Goal: Task Accomplishment & Management: Use online tool/utility

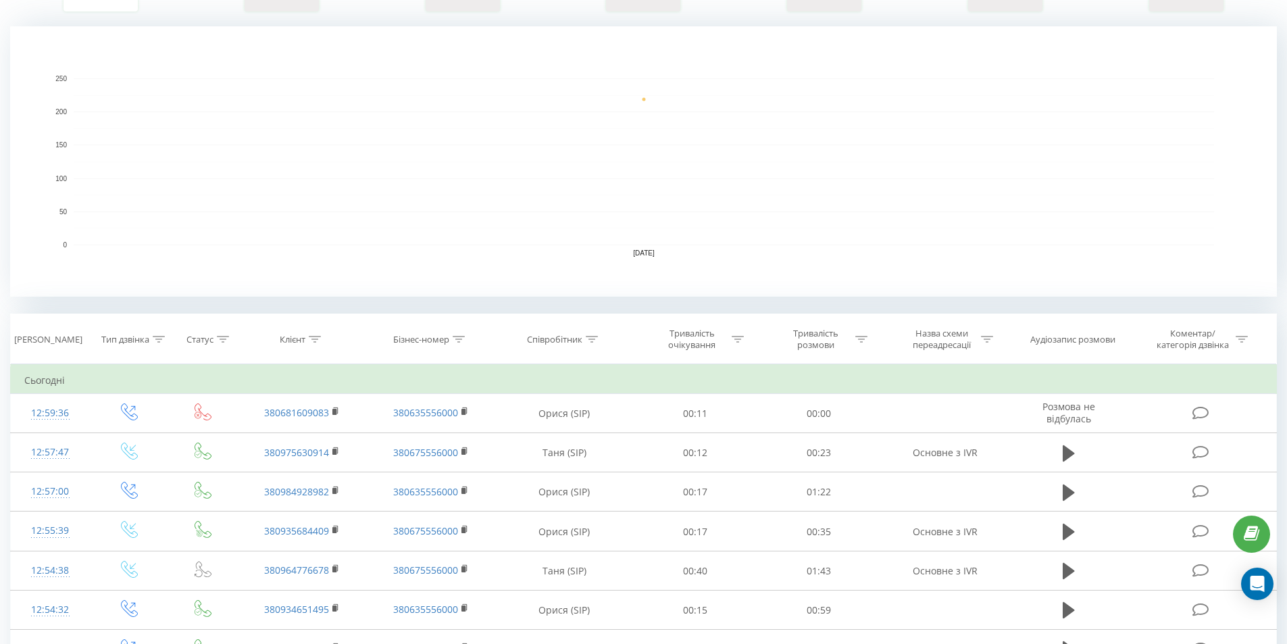
scroll to position [270, 0]
click at [307, 336] on div "Клієнт" at bounding box center [300, 338] width 41 height 11
click at [307, 437] on input "text" at bounding box center [302, 436] width 119 height 24
type input "321"
click at [328, 459] on font "Гаразд" at bounding box center [331, 462] width 24 height 10
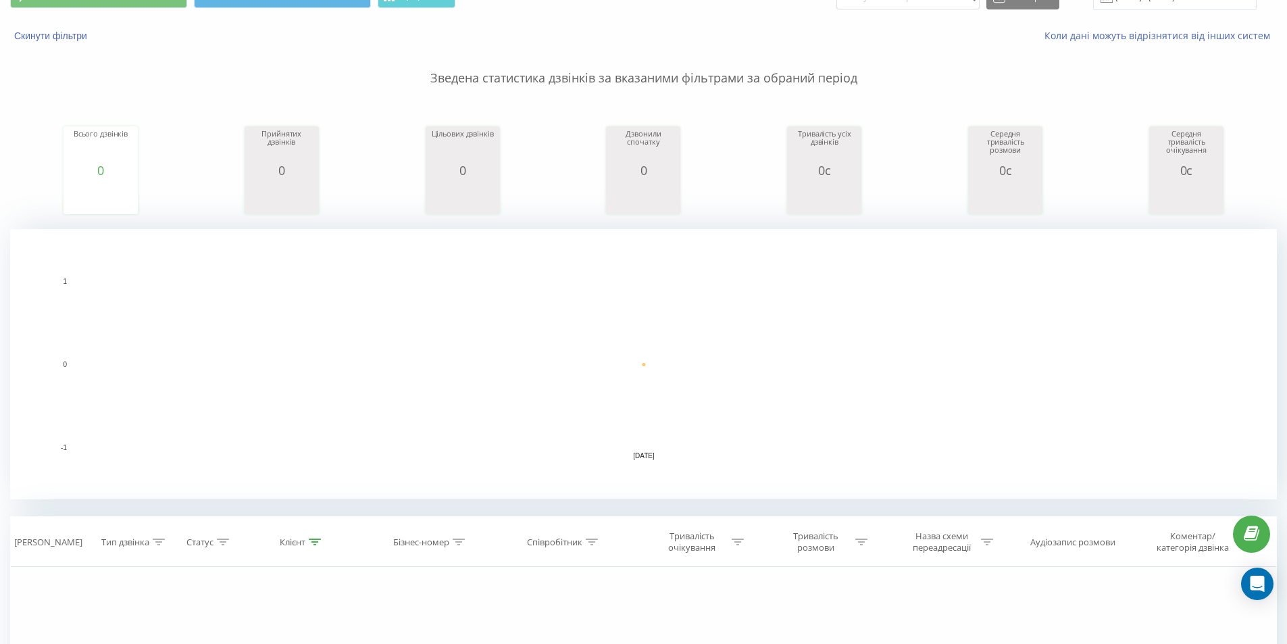
scroll to position [35, 0]
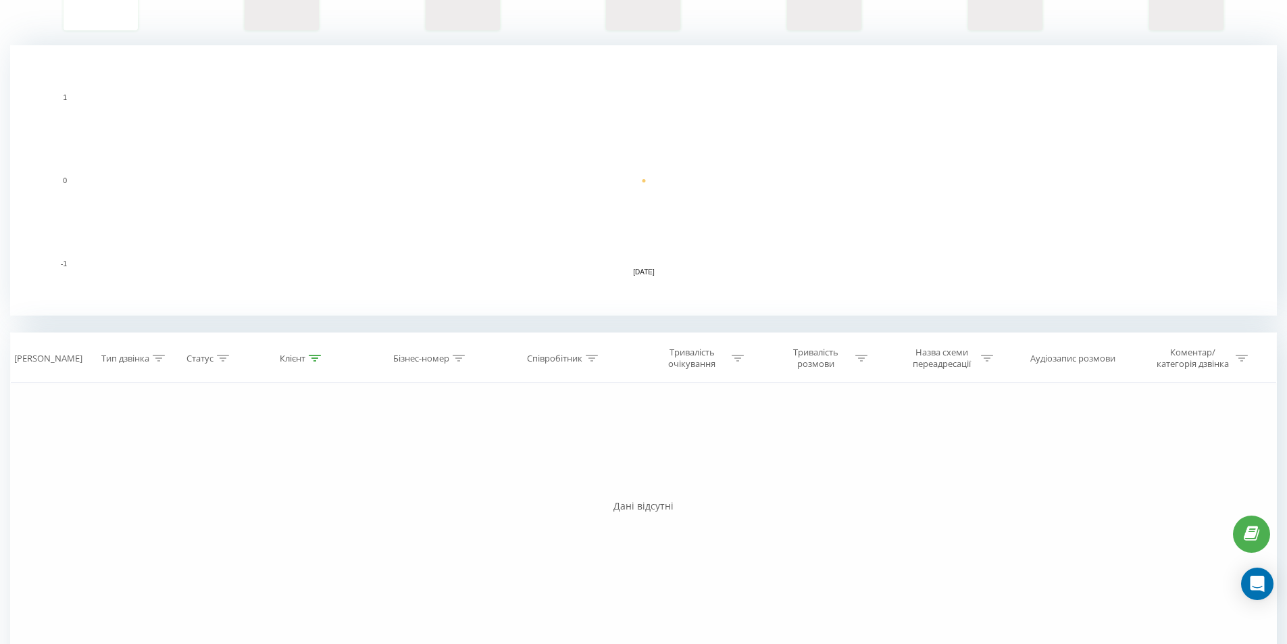
scroll to position [305, 0]
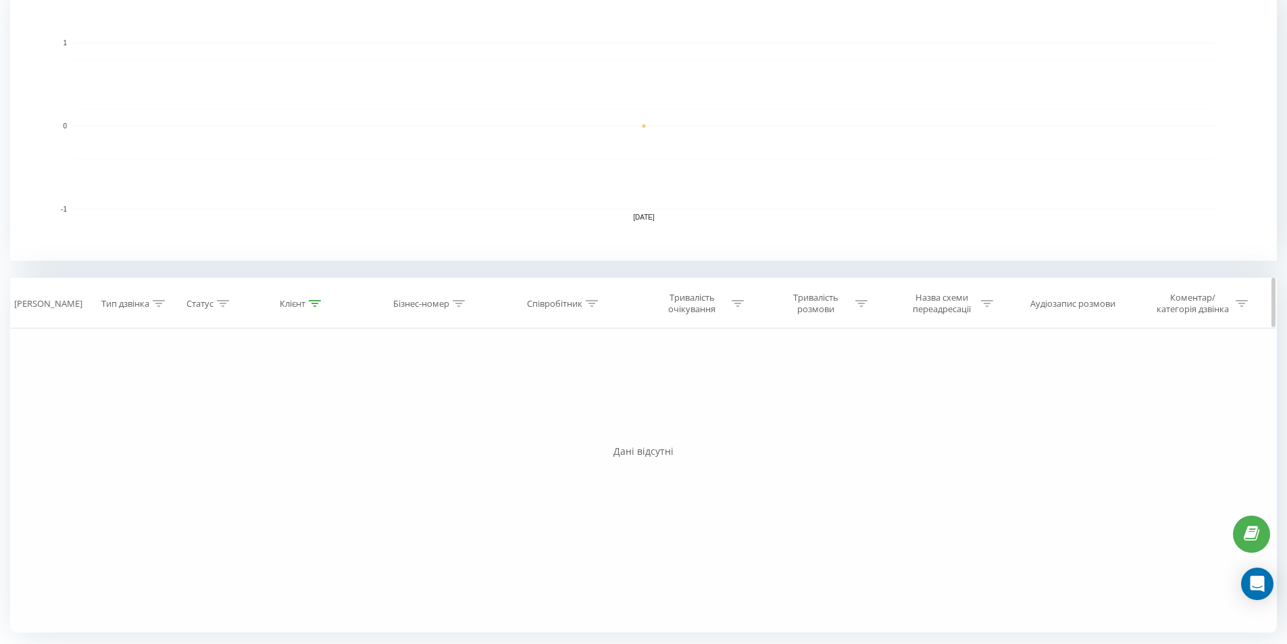
click at [308, 305] on div "Клієнт" at bounding box center [300, 303] width 41 height 11
click at [293, 404] on input "321" at bounding box center [302, 400] width 119 height 24
type input "3"
type input "637"
click at [331, 424] on font "Гаразд" at bounding box center [331, 427] width 24 height 10
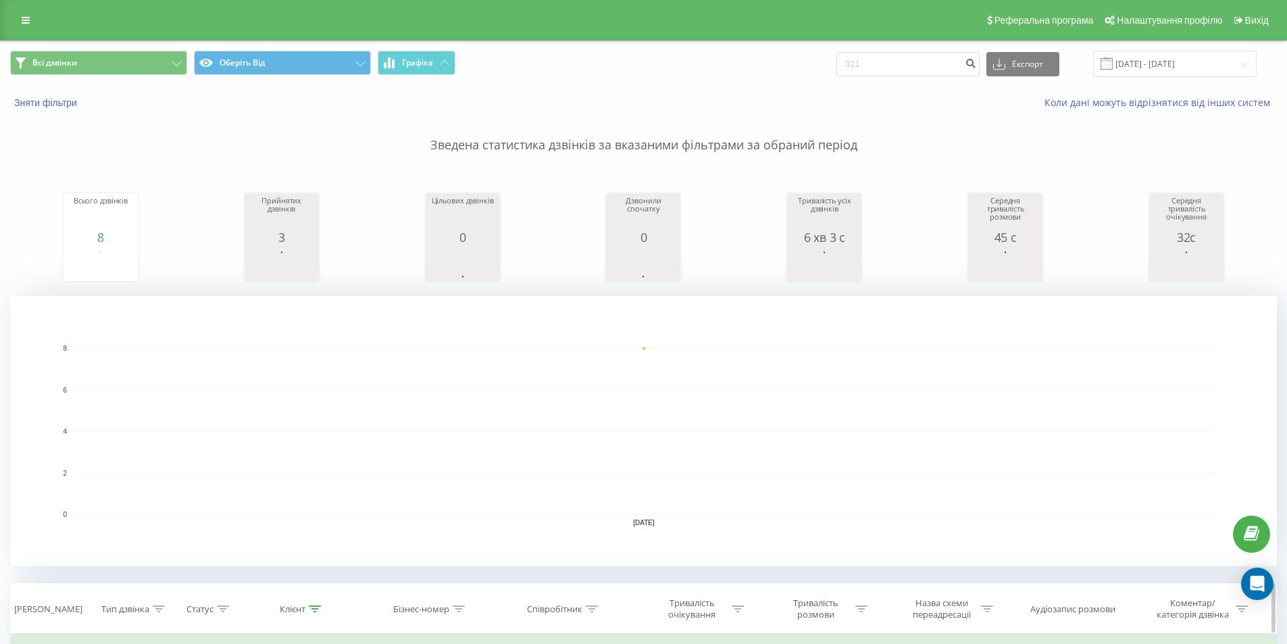
click at [315, 608] on icon at bounding box center [315, 608] width 12 height 7
click at [65, 65] on font "Всі дзвінки" at bounding box center [54, 62] width 45 height 11
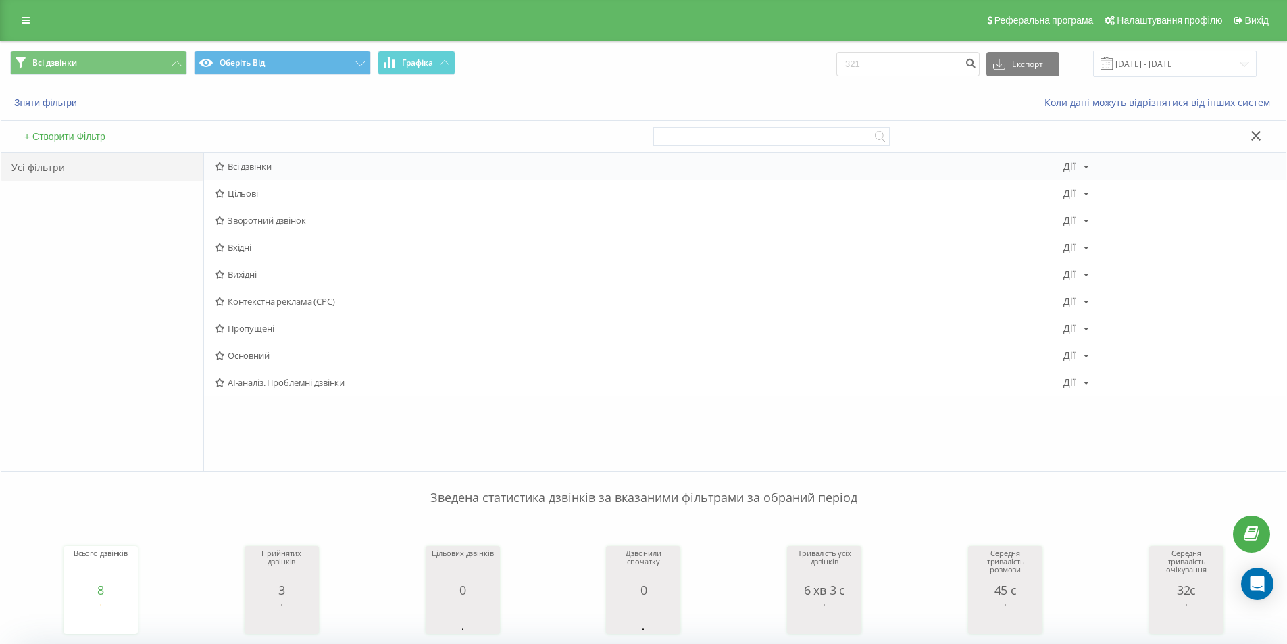
click at [255, 166] on font "Всі дзвінки" at bounding box center [250, 166] width 44 height 12
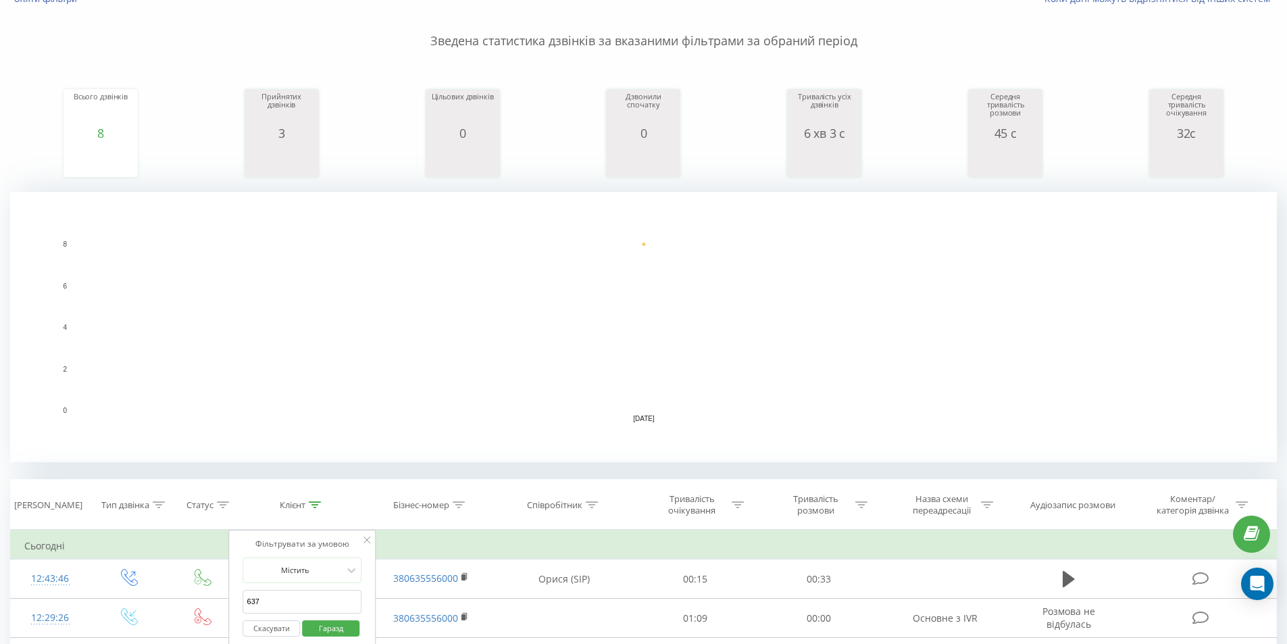
scroll to position [270, 0]
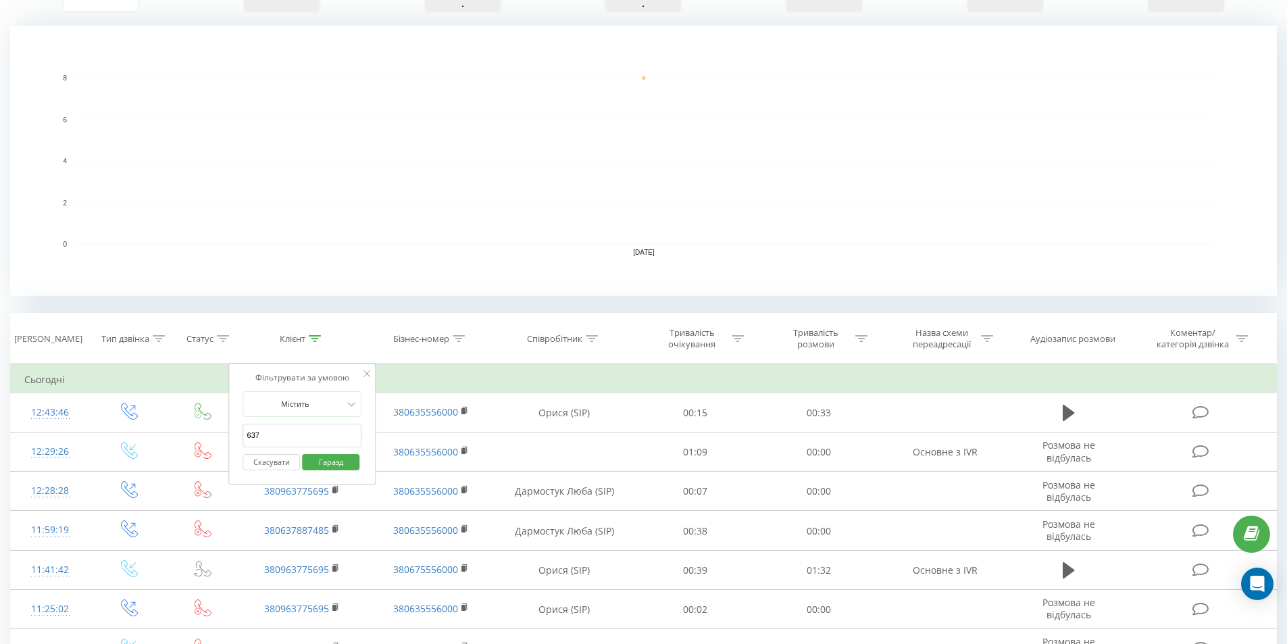
click at [363, 372] on icon at bounding box center [366, 373] width 7 height 7
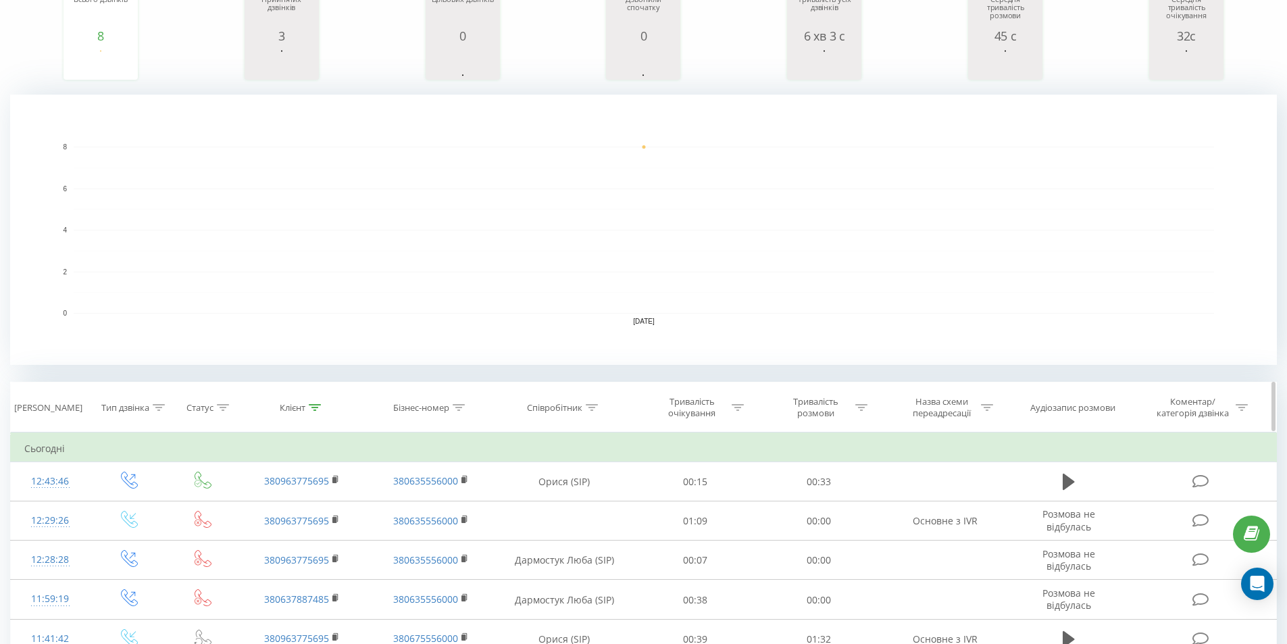
scroll to position [0, 0]
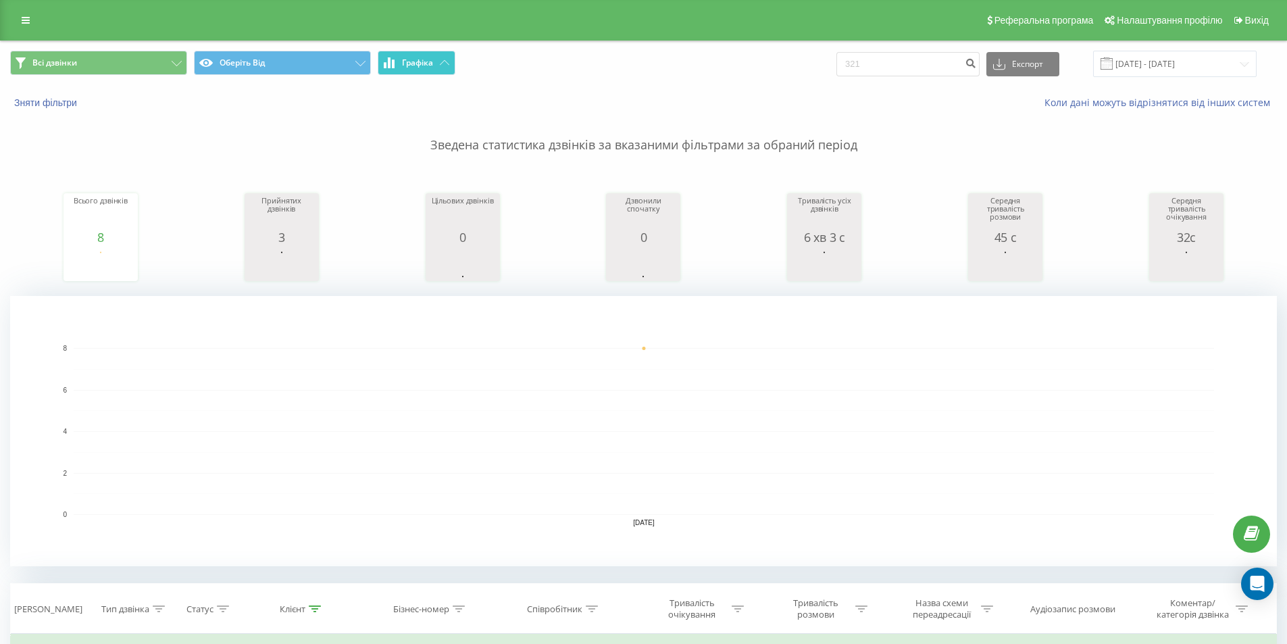
click at [424, 64] on font "Графіка" at bounding box center [417, 62] width 31 height 11
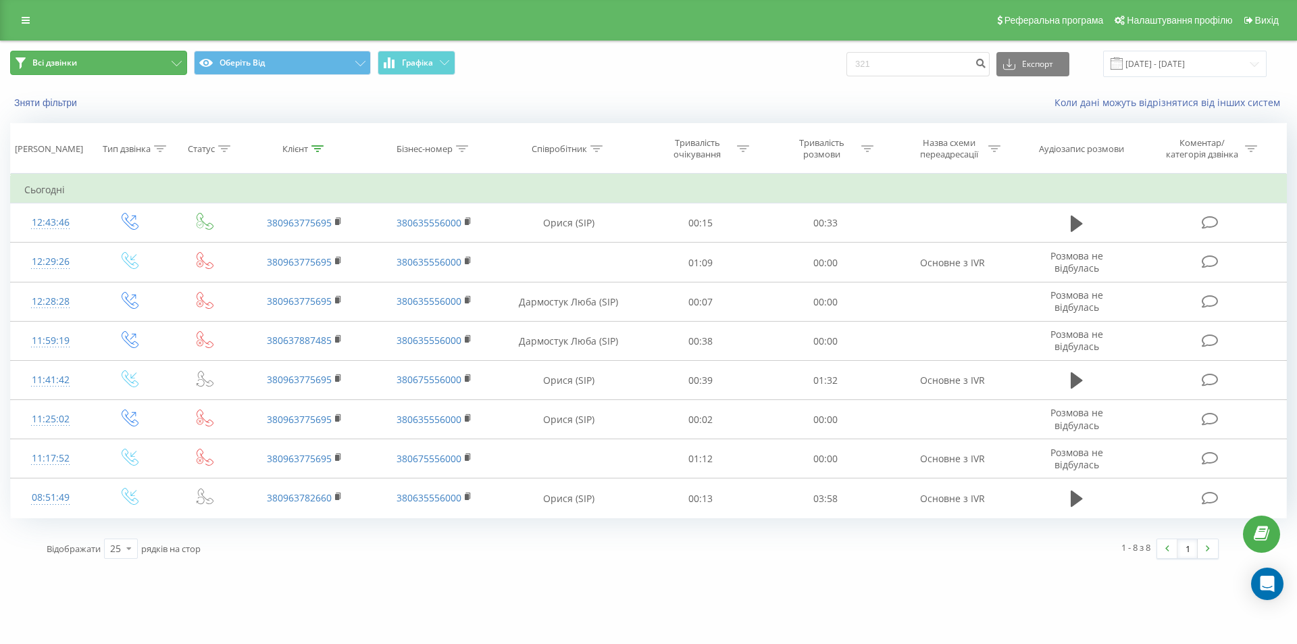
click at [55, 57] on font "Всі дзвінки" at bounding box center [54, 62] width 45 height 11
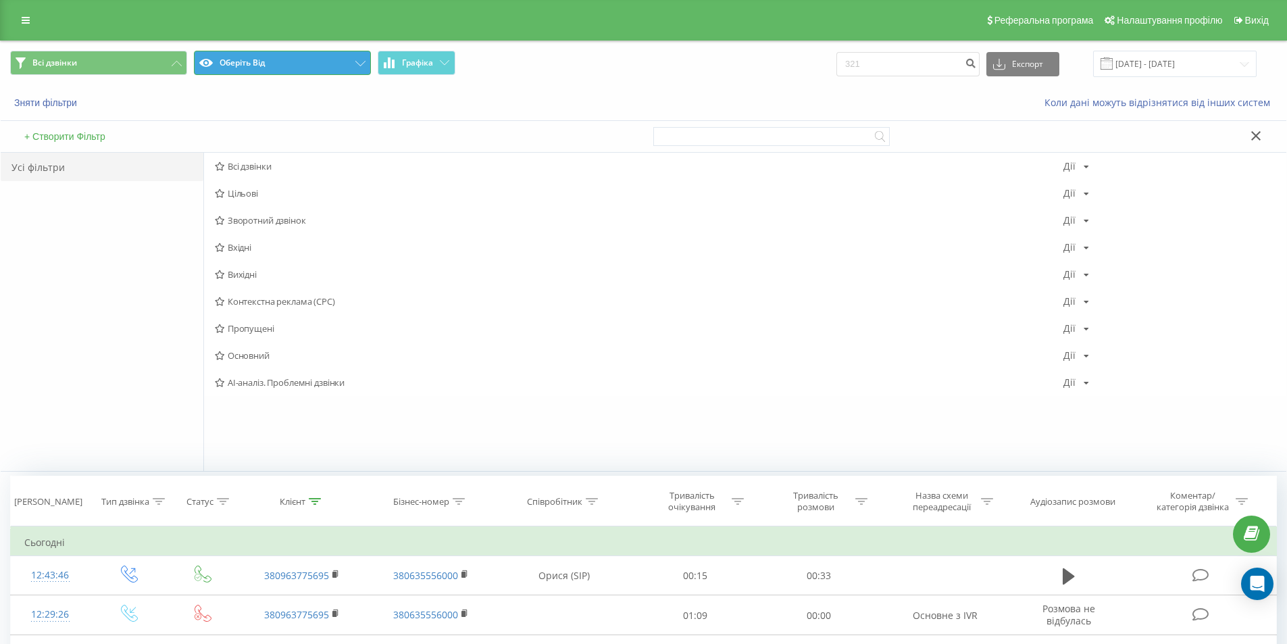
click at [262, 57] on font "Оберіть Від" at bounding box center [242, 62] width 45 height 11
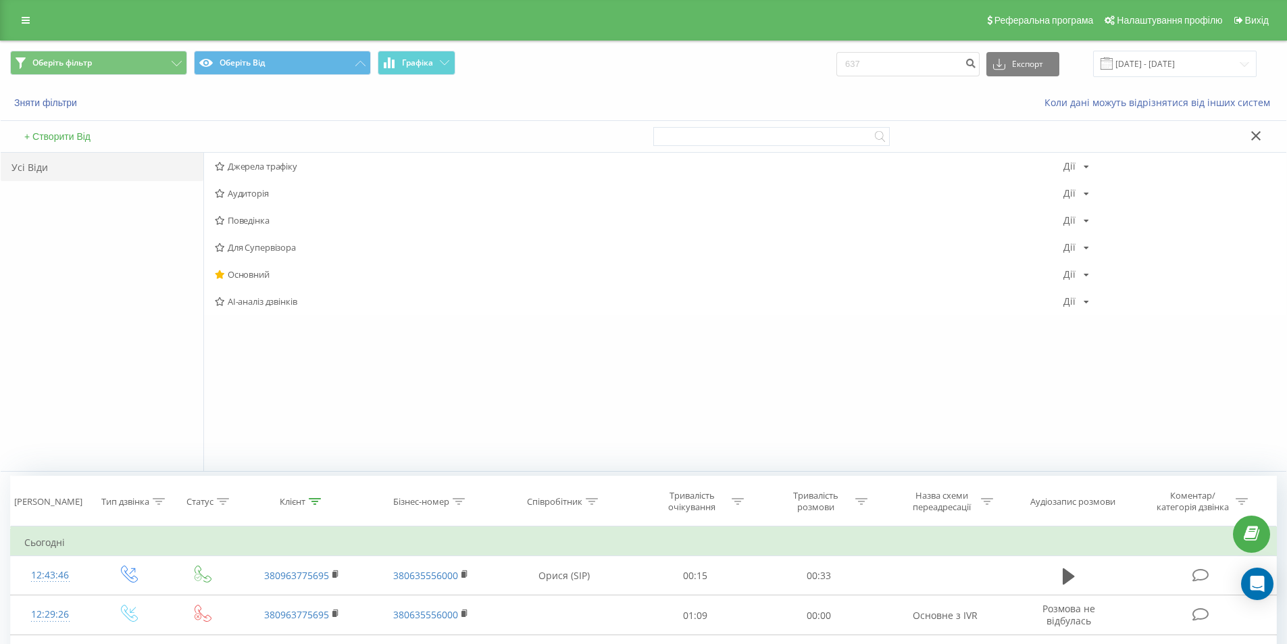
click at [1257, 134] on icon at bounding box center [1255, 135] width 9 height 9
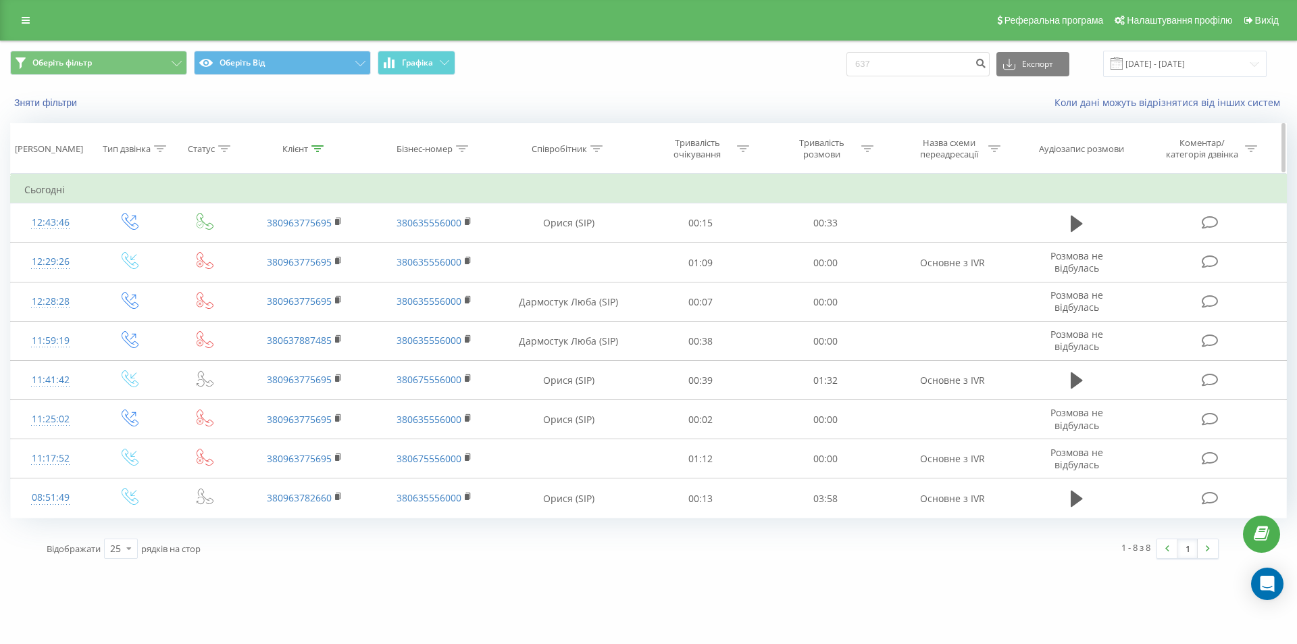
click at [319, 153] on div at bounding box center [317, 148] width 12 height 11
click at [316, 143] on div at bounding box center [317, 148] width 12 height 11
click at [367, 180] on div at bounding box center [368, 185] width 7 height 14
click at [318, 147] on icon at bounding box center [317, 148] width 12 height 7
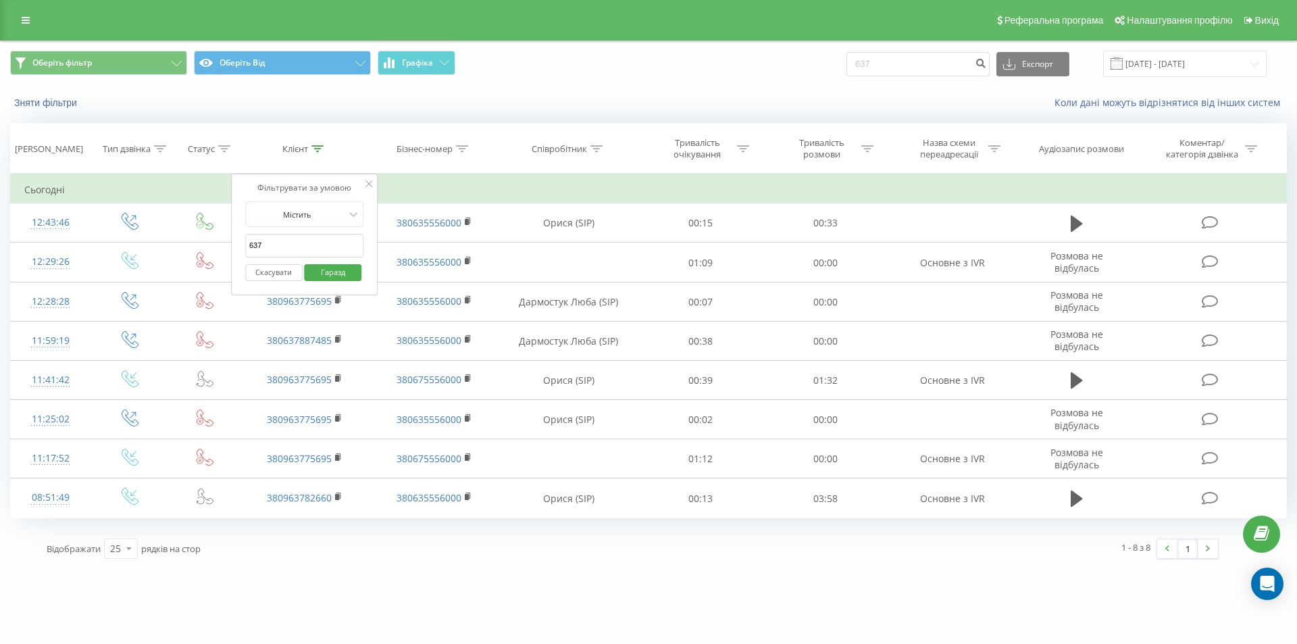
click at [273, 273] on font "Скасувати" at bounding box center [273, 272] width 36 height 10
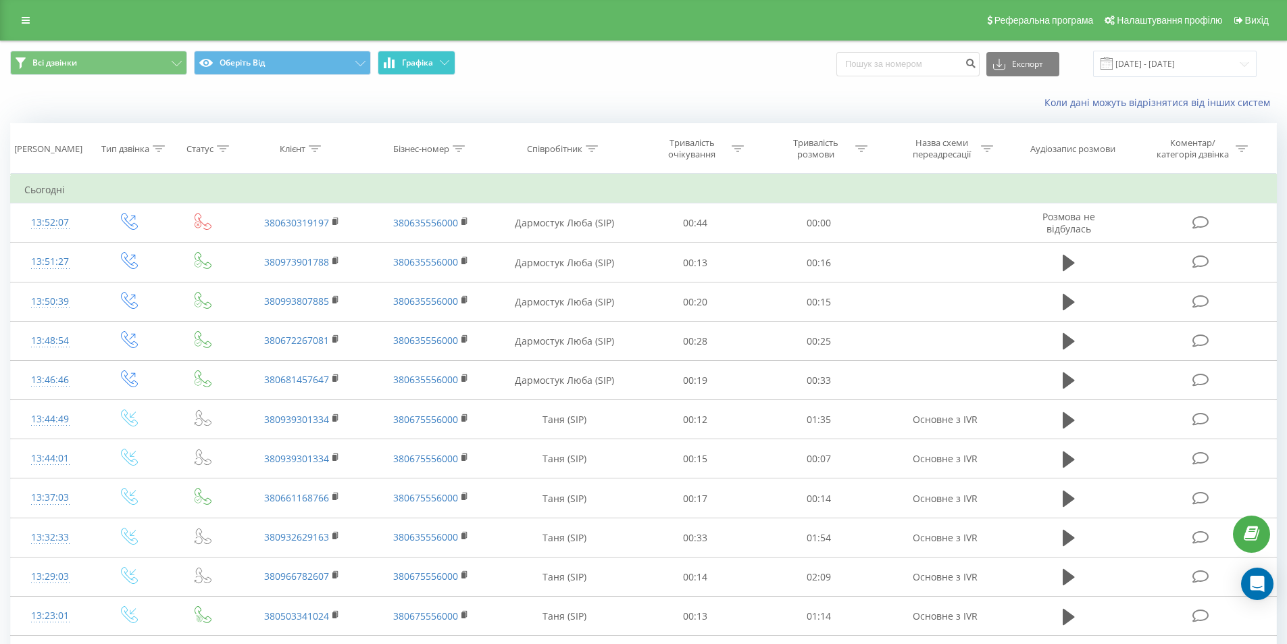
click at [428, 55] on button "Графіка" at bounding box center [417, 63] width 78 height 24
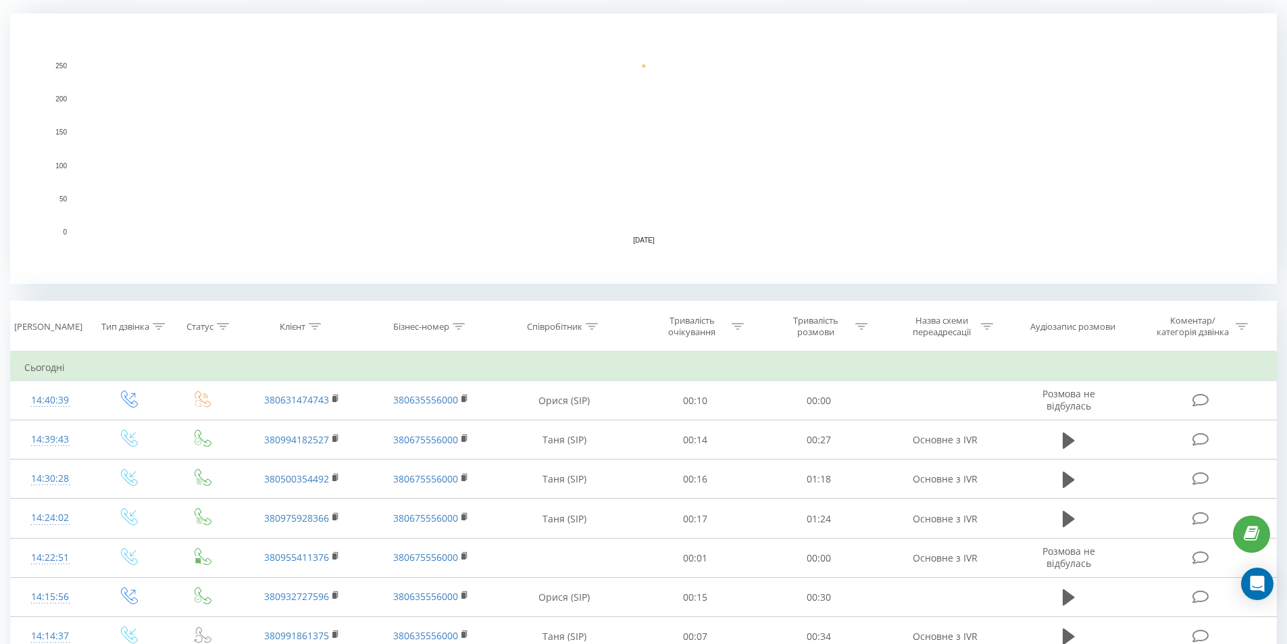
scroll to position [338, 0]
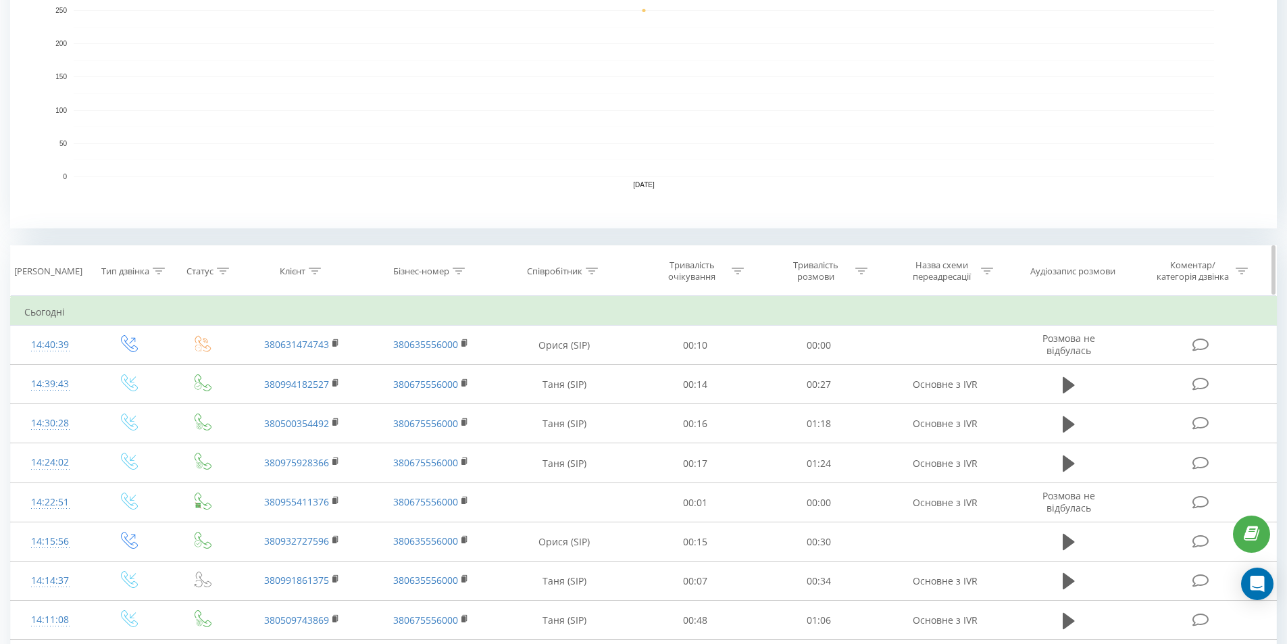
click at [316, 268] on icon at bounding box center [315, 271] width 12 height 7
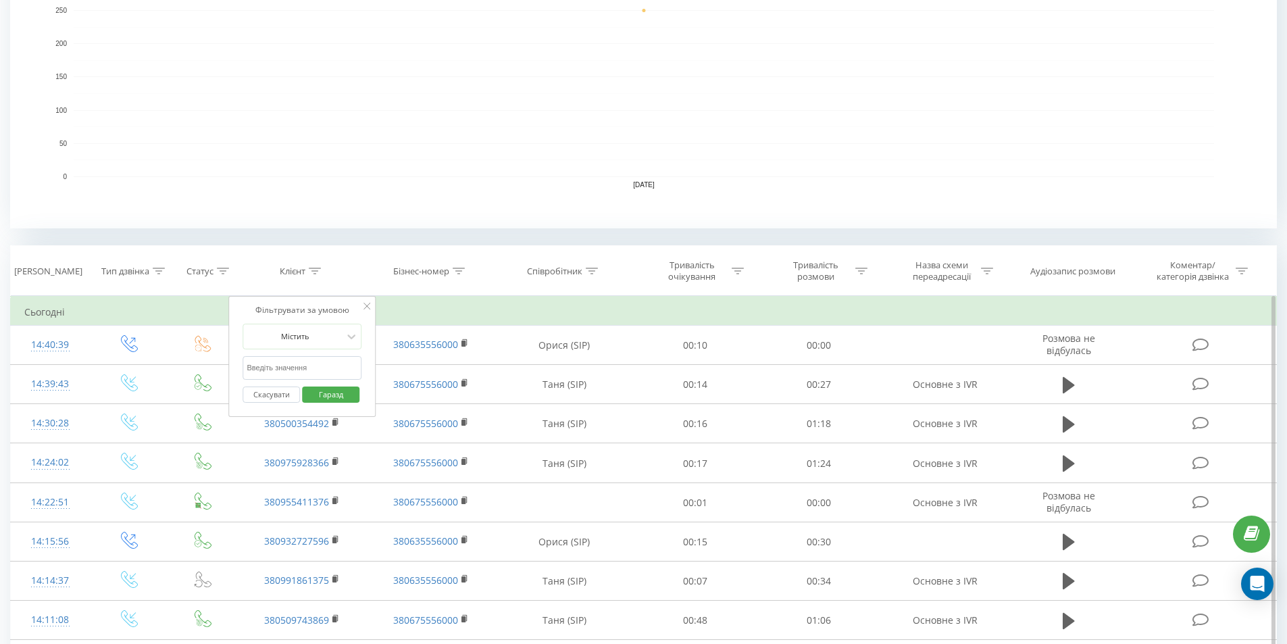
click at [309, 365] on input "text" at bounding box center [302, 368] width 119 height 24
type input "527"
click button "Гаразд" at bounding box center [330, 394] width 57 height 17
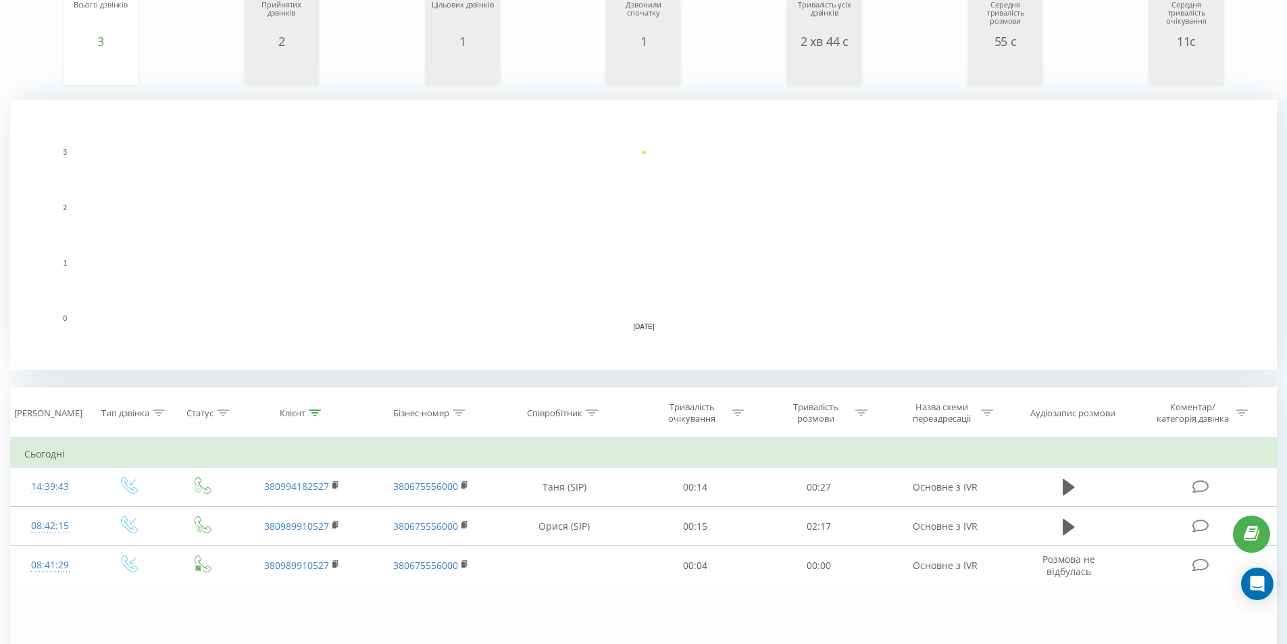
scroll to position [203, 0]
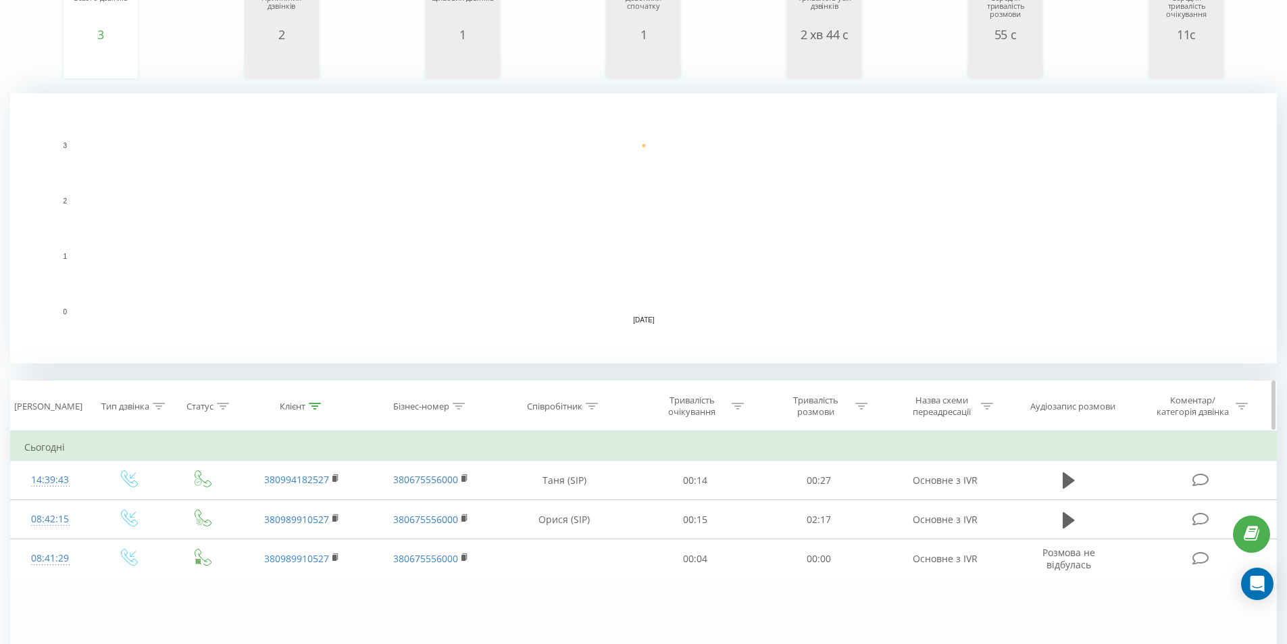
click at [310, 405] on icon at bounding box center [315, 406] width 12 height 7
click at [285, 503] on input "527" at bounding box center [302, 503] width 119 height 24
type input "5"
type input "0958652527"
click button "Гаразд" at bounding box center [330, 530] width 57 height 17
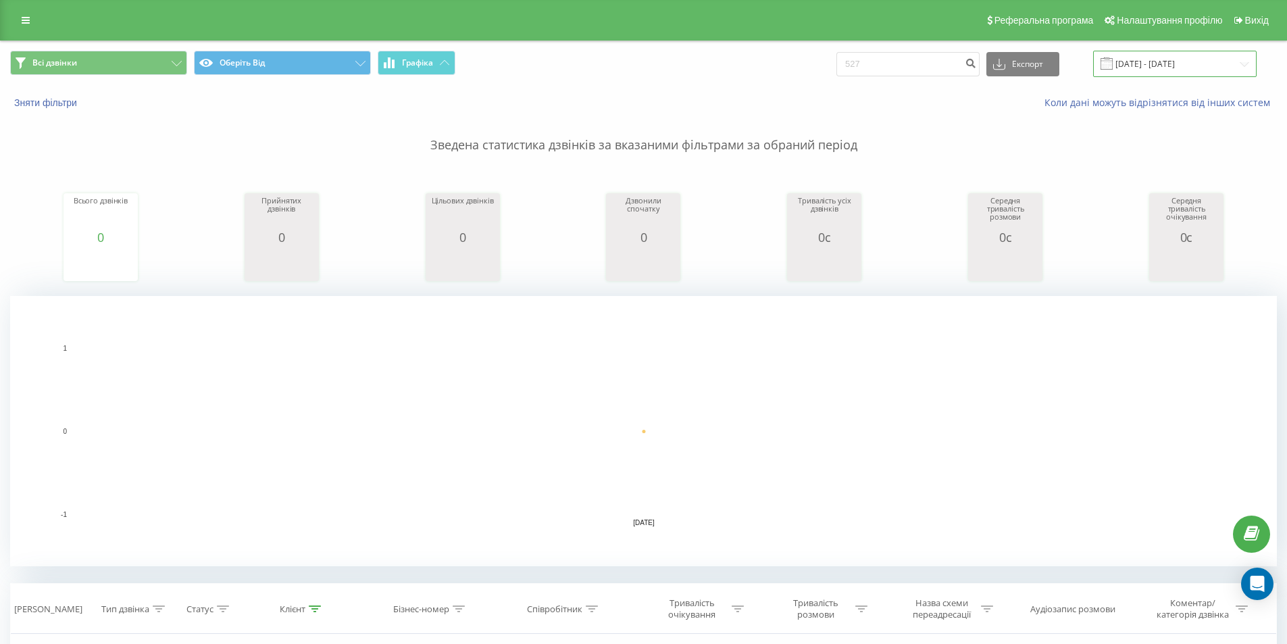
click at [1165, 65] on input "[DATE] - [DATE]" at bounding box center [1174, 64] width 163 height 26
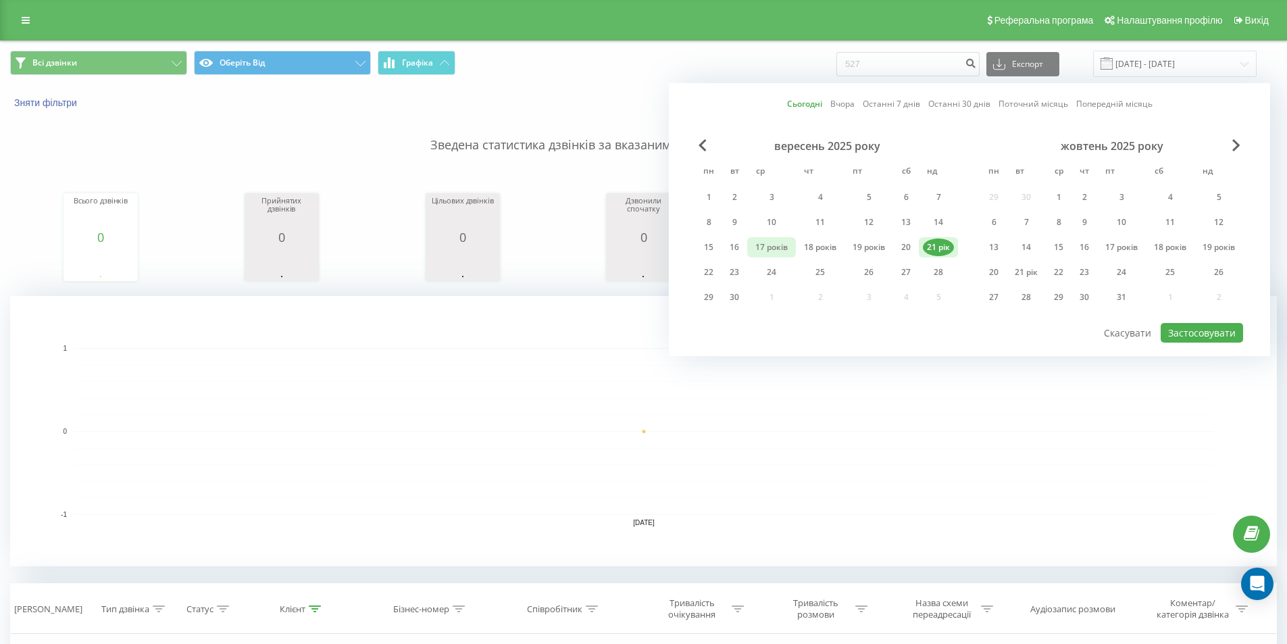
click at [758, 247] on font "17 років" at bounding box center [771, 246] width 32 height 11
click at [1203, 332] on font "Застосовувати" at bounding box center [1202, 332] width 68 height 13
type input "17.09.2025 - 17.09.2025"
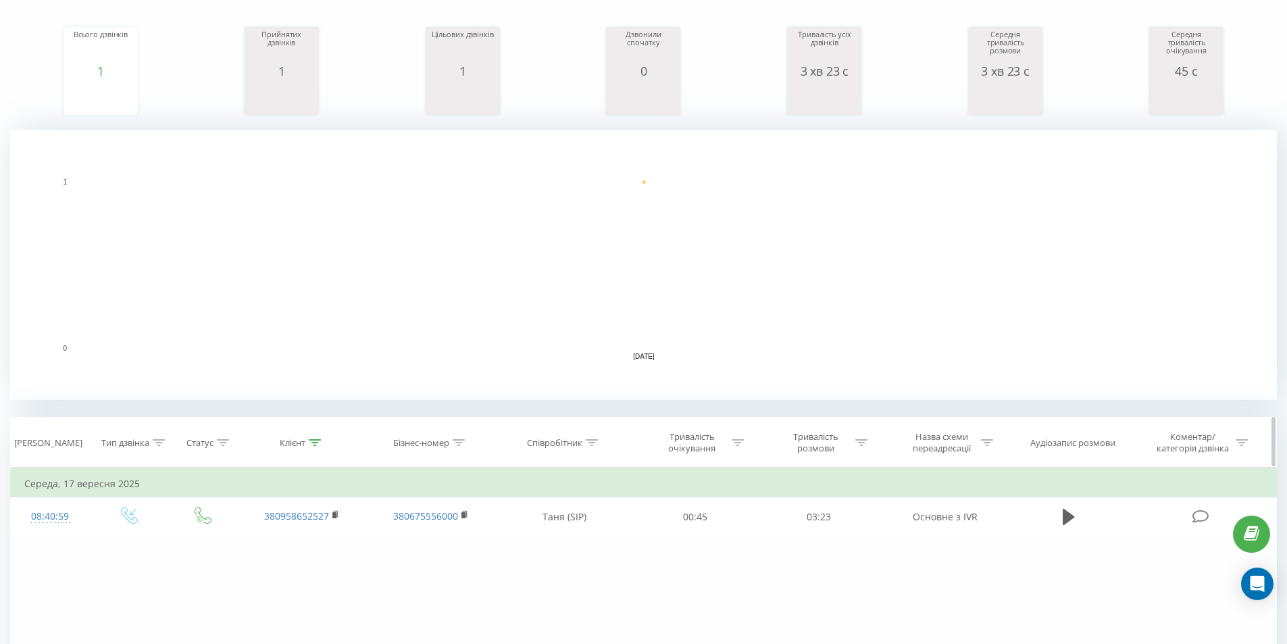
scroll to position [270, 0]
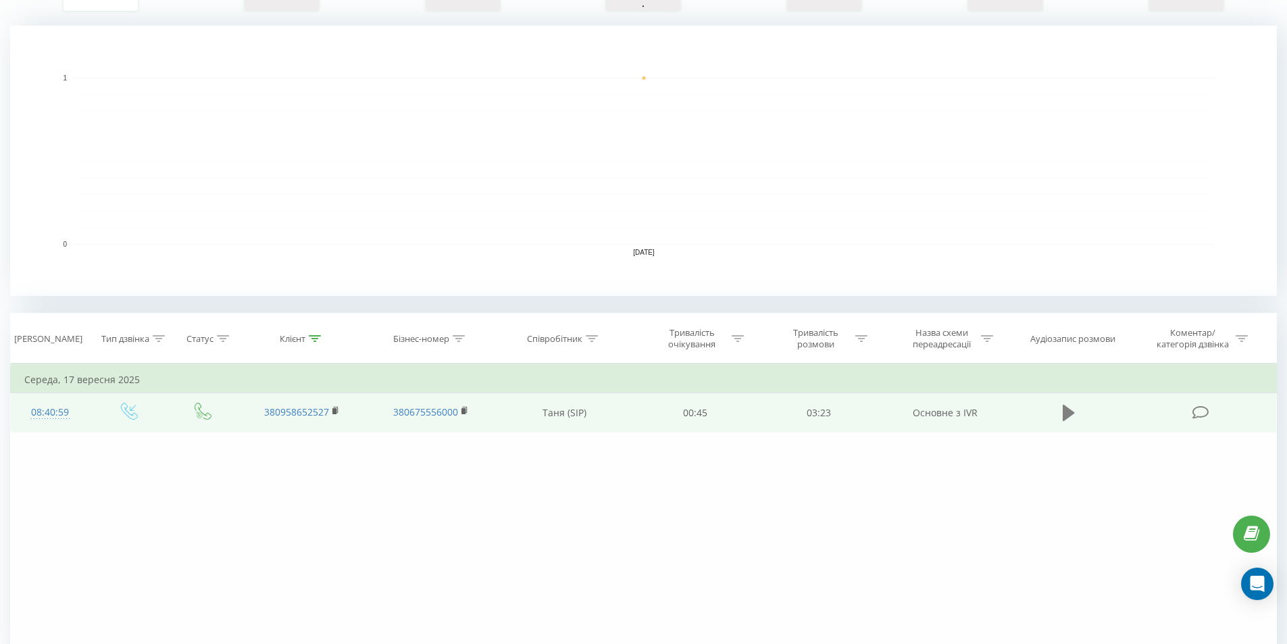
click at [1075, 410] on button at bounding box center [1069, 413] width 20 height 20
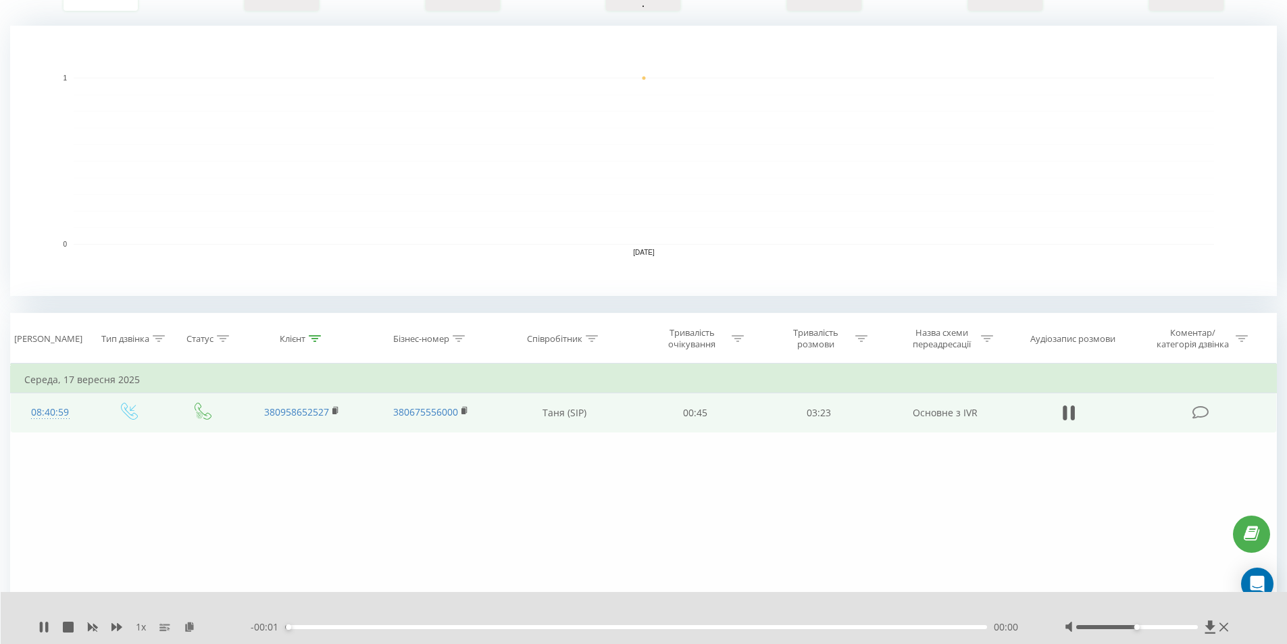
click at [1121, 629] on div at bounding box center [1149, 627] width 168 height 14
click at [45, 626] on icon at bounding box center [44, 627] width 11 height 11
click at [47, 630] on icon at bounding box center [44, 627] width 11 height 11
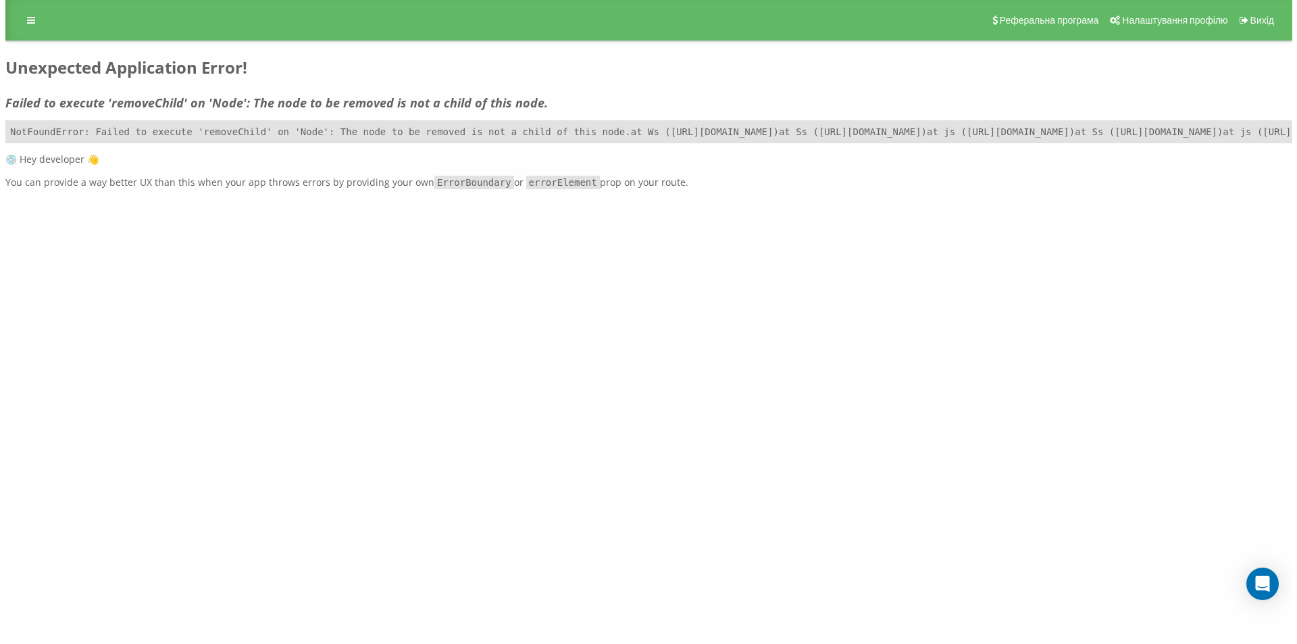
scroll to position [0, 0]
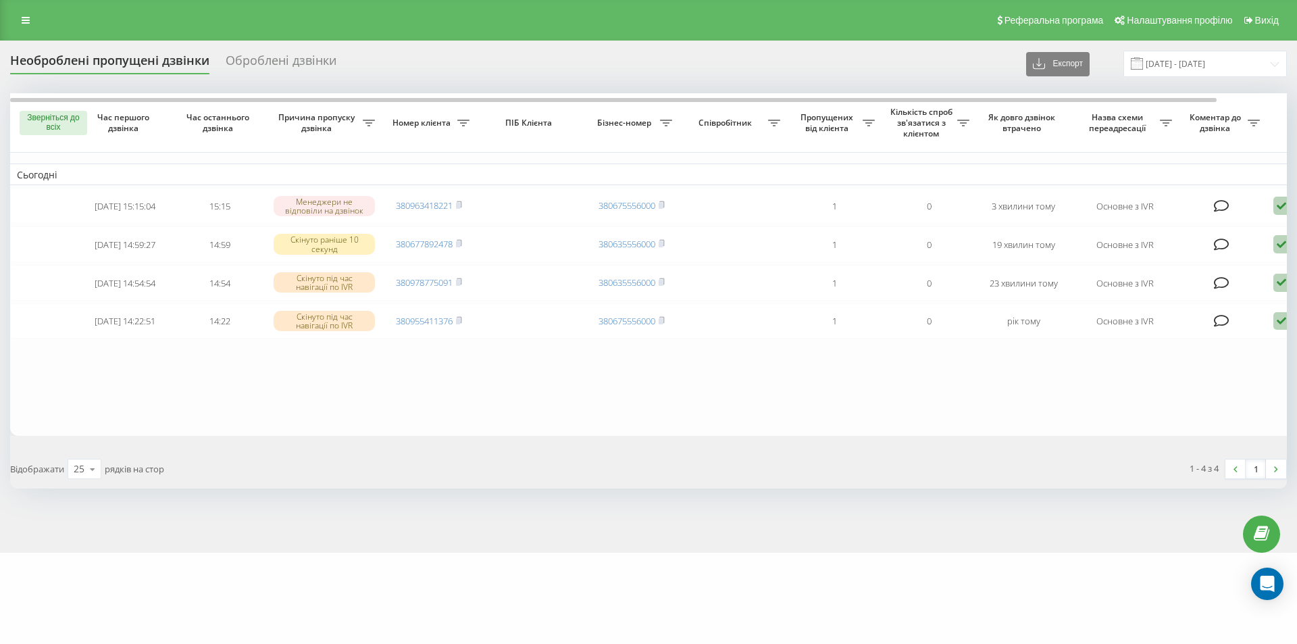
click at [1261, 90] on div "Необроблені пропущені дзвінки Оброблені дзвінки Експорт .csv .xlsx [DATE] - [DA…" at bounding box center [648, 270] width 1277 height 438
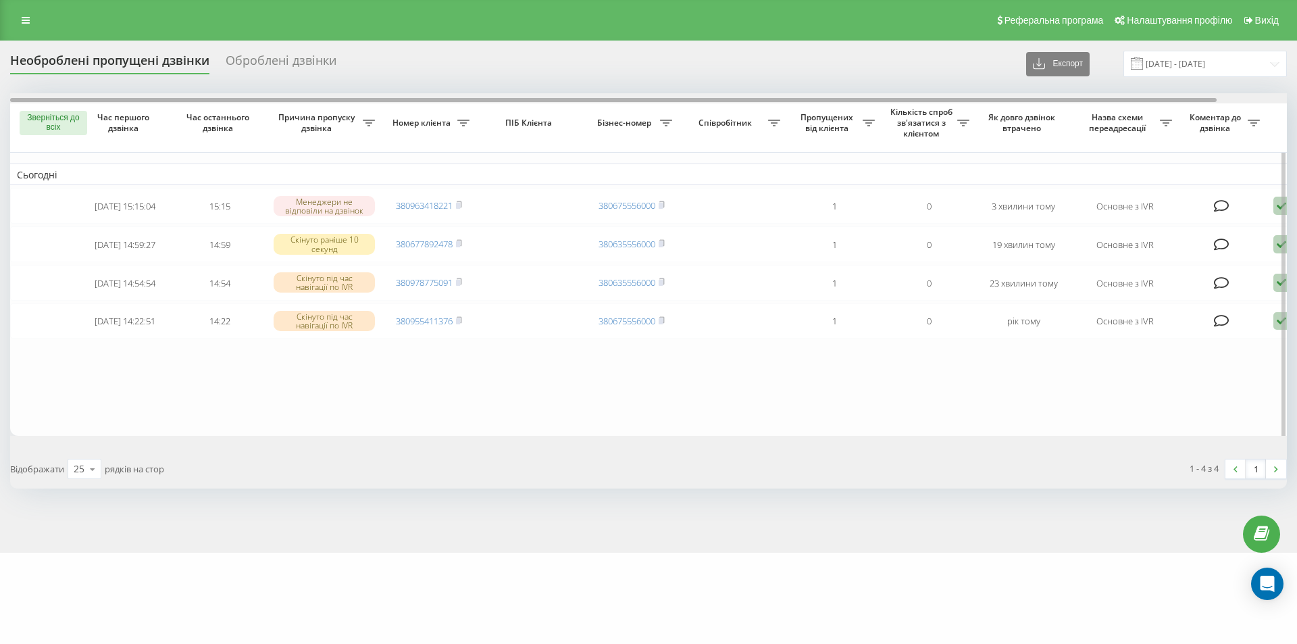
scroll to position [0, 74]
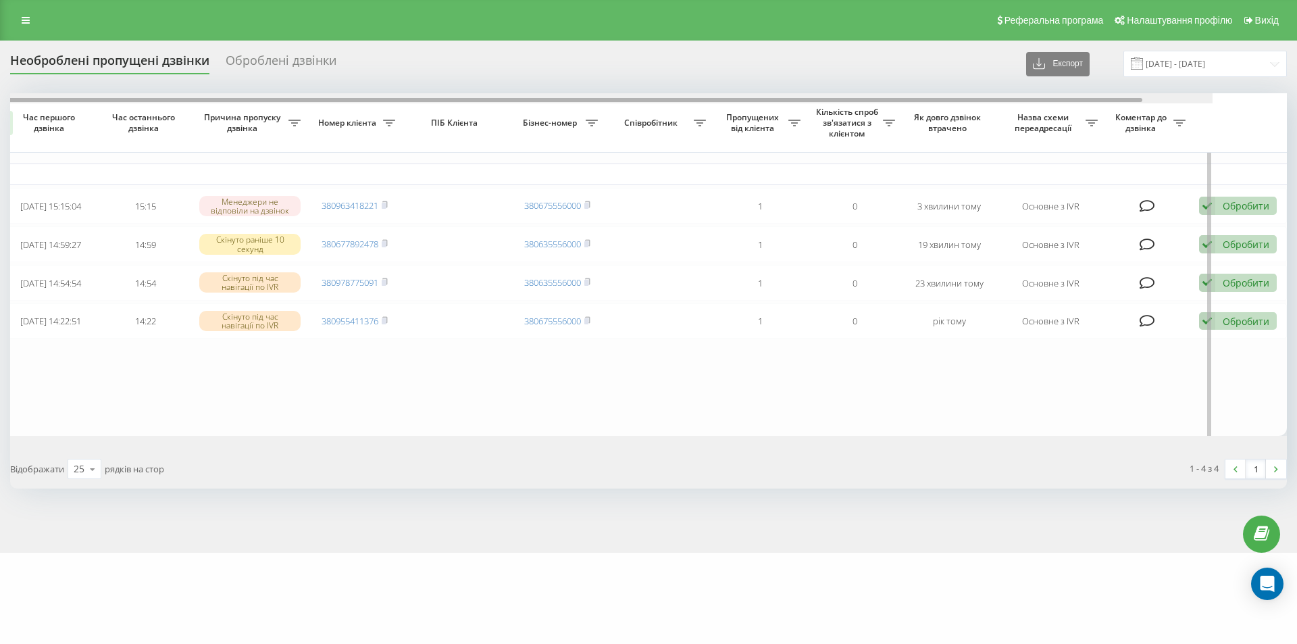
click at [1213, 100] on div at bounding box center [574, 98] width 1277 height 10
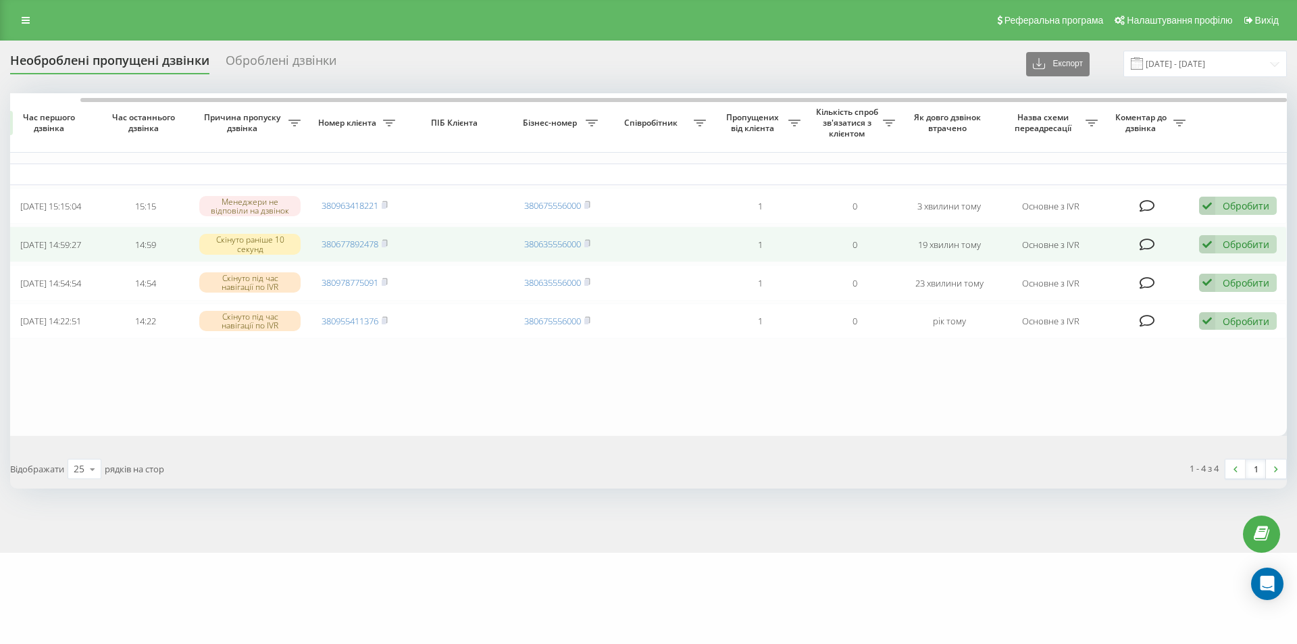
click at [1245, 250] on font "Обробити" at bounding box center [1246, 244] width 47 height 13
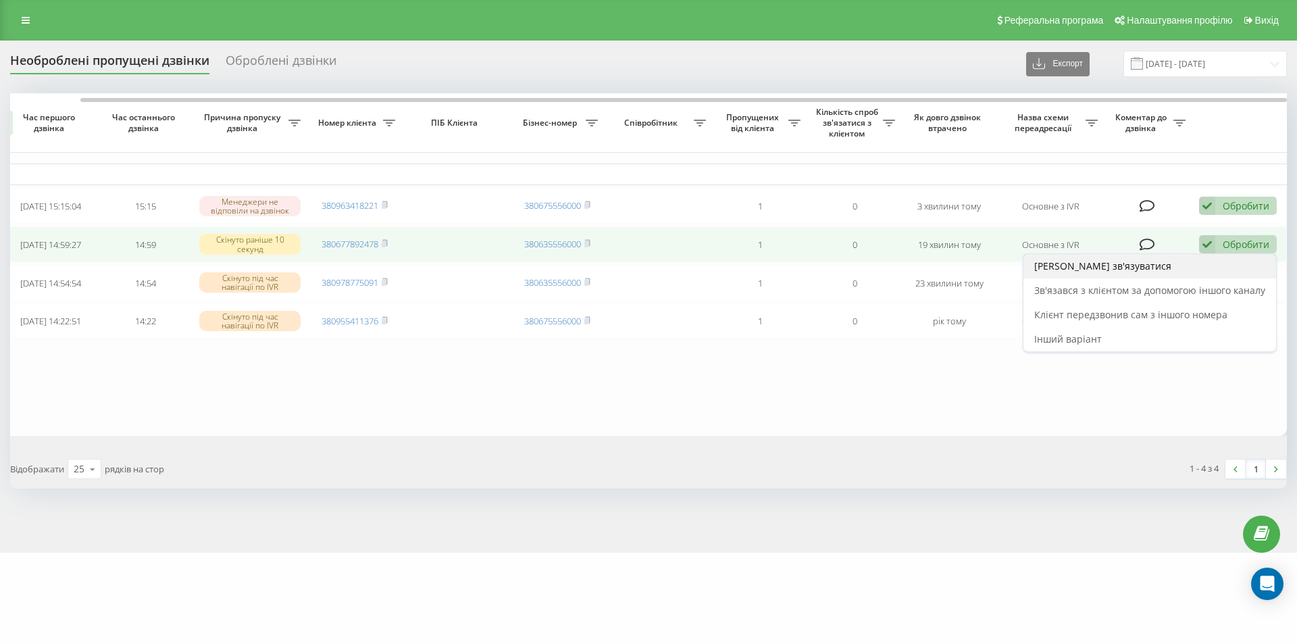
click at [1137, 270] on div "[PERSON_NAME] зв'язуватися" at bounding box center [1149, 266] width 253 height 24
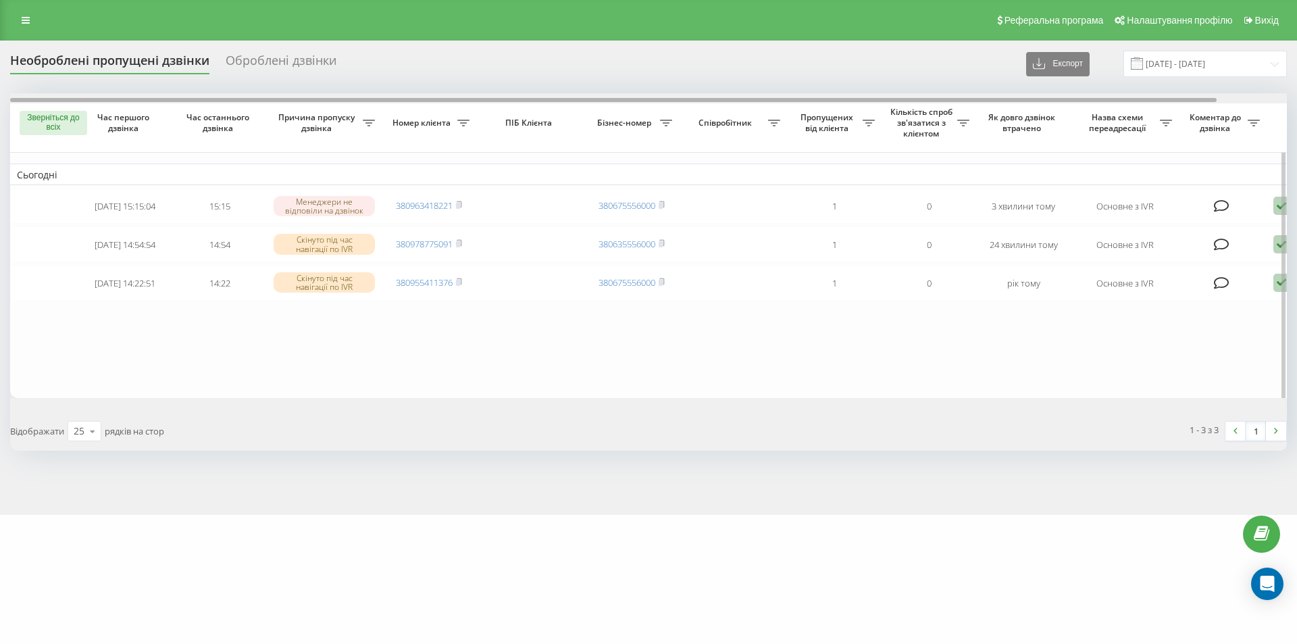
click at [1257, 99] on div at bounding box center [648, 98] width 1277 height 10
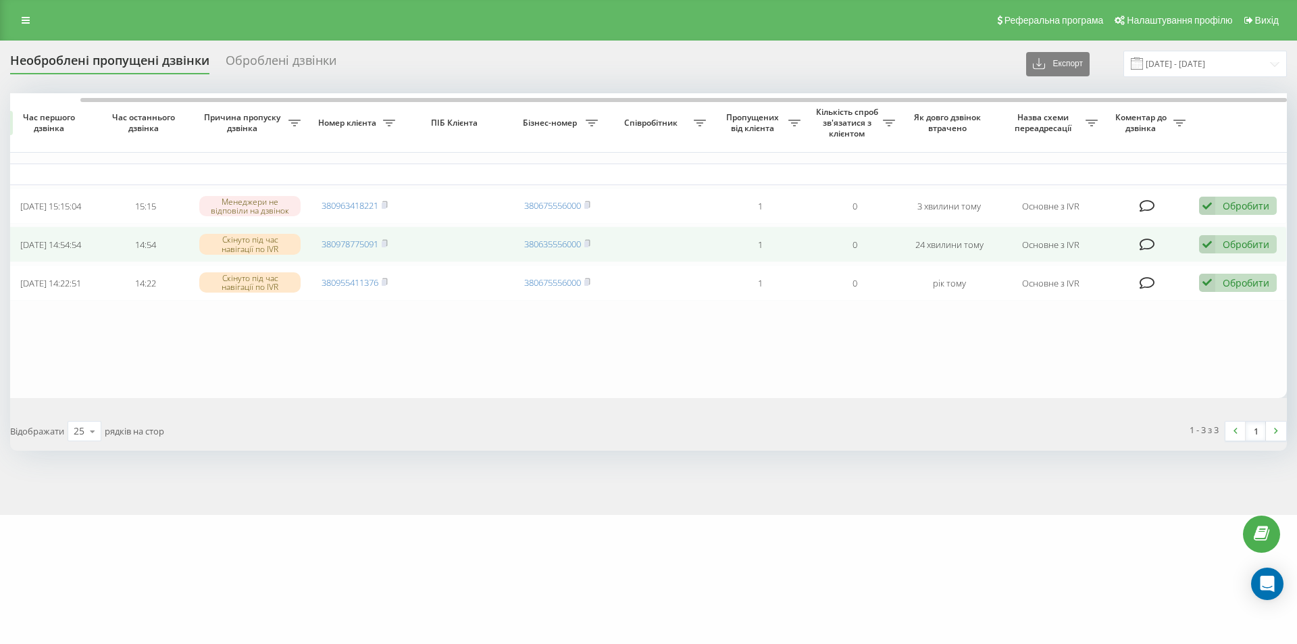
click at [1218, 251] on div "Обробити [PERSON_NAME] зв'язуватися Зв'язався з клієнтом за допомогою іншого ка…" at bounding box center [1238, 244] width 78 height 18
click at [1172, 271] on div "[PERSON_NAME] зв'язуватися" at bounding box center [1149, 266] width 253 height 24
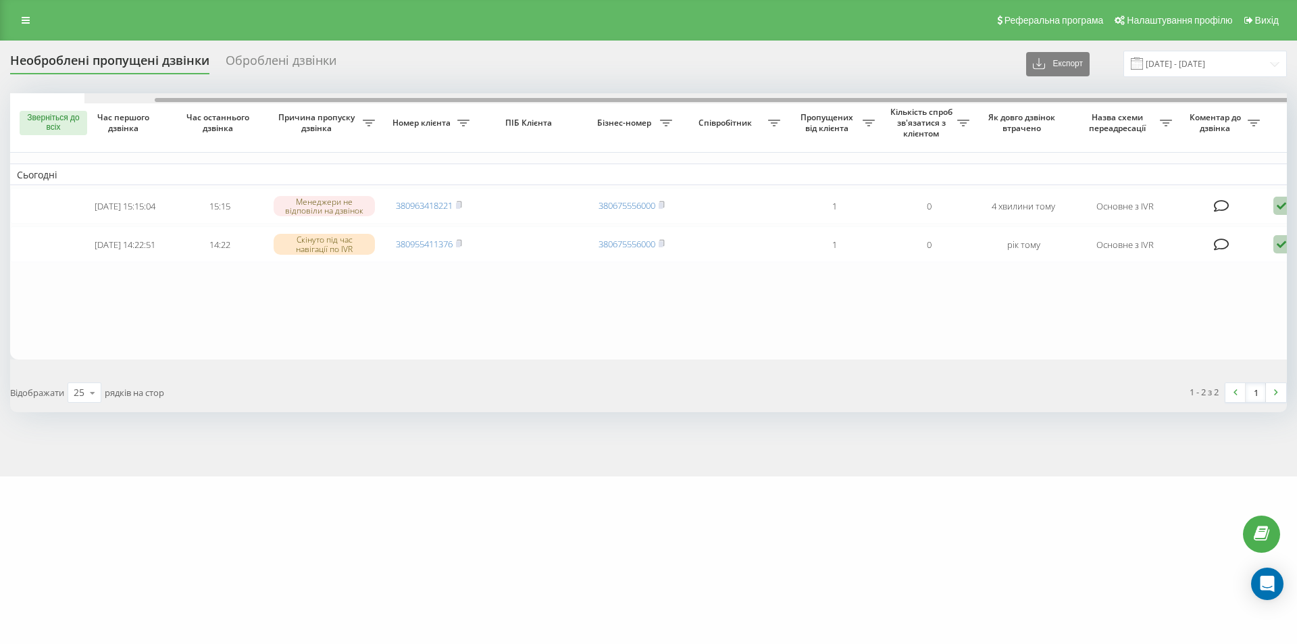
click at [1250, 96] on div at bounding box center [722, 98] width 1277 height 10
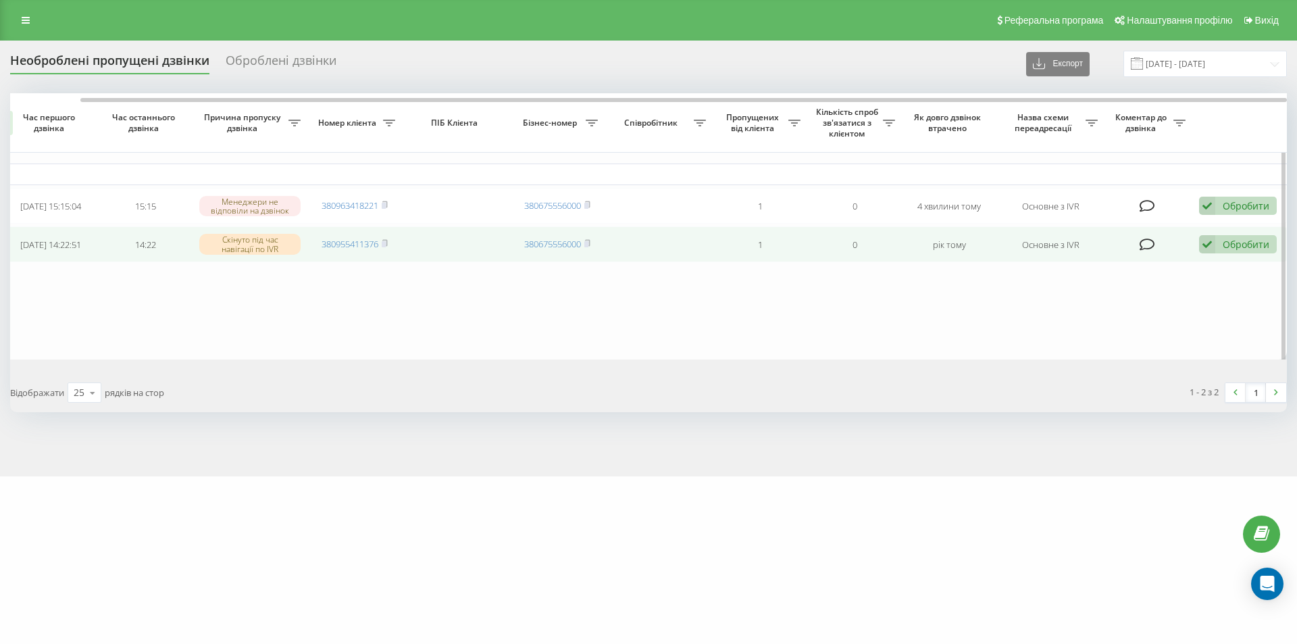
click at [1231, 243] on div "Обробити [PERSON_NAME] зв'язуватися Зв'язався з клієнтом за допомогою іншого ка…" at bounding box center [1238, 244] width 78 height 18
click at [1138, 276] on div "[PERSON_NAME] зв'язуватися" at bounding box center [1149, 266] width 253 height 24
